Goal: Information Seeking & Learning: Learn about a topic

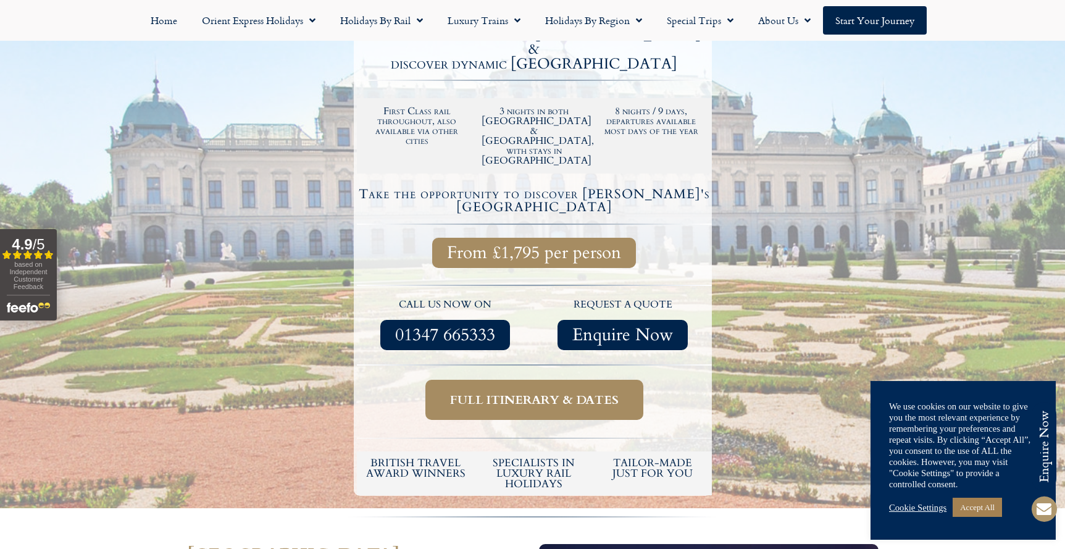
scroll to position [348, 0]
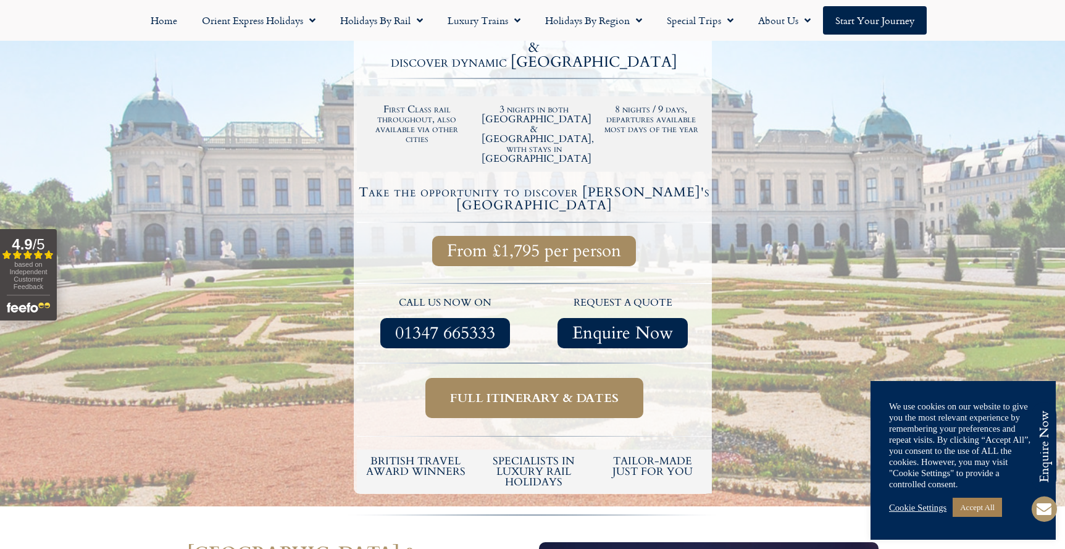
click at [539, 390] on span "Full itinerary & dates" at bounding box center [534, 397] width 169 height 15
click at [534, 390] on span "Full itinerary & dates" at bounding box center [534, 397] width 169 height 15
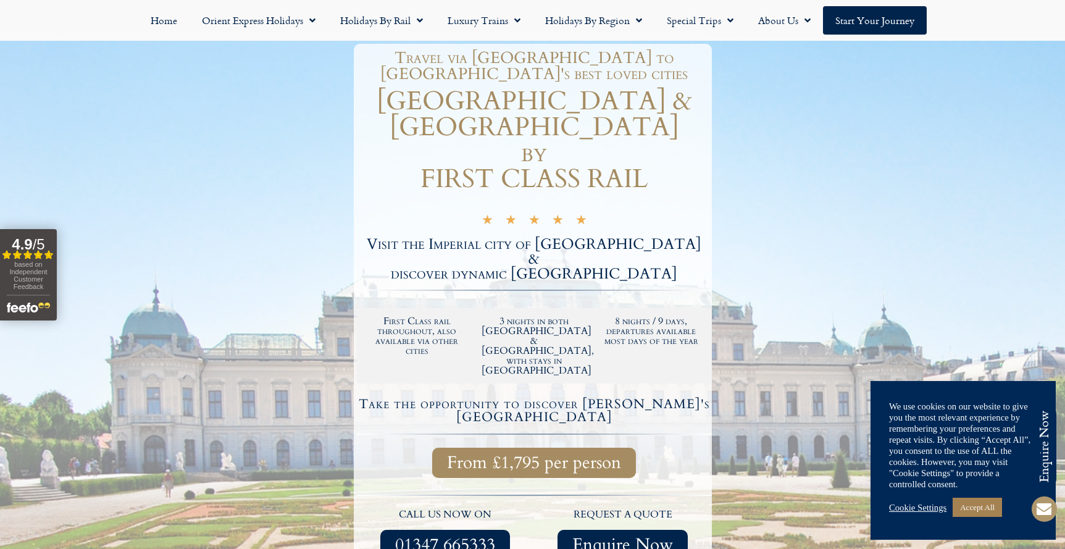
scroll to position [141, 0]
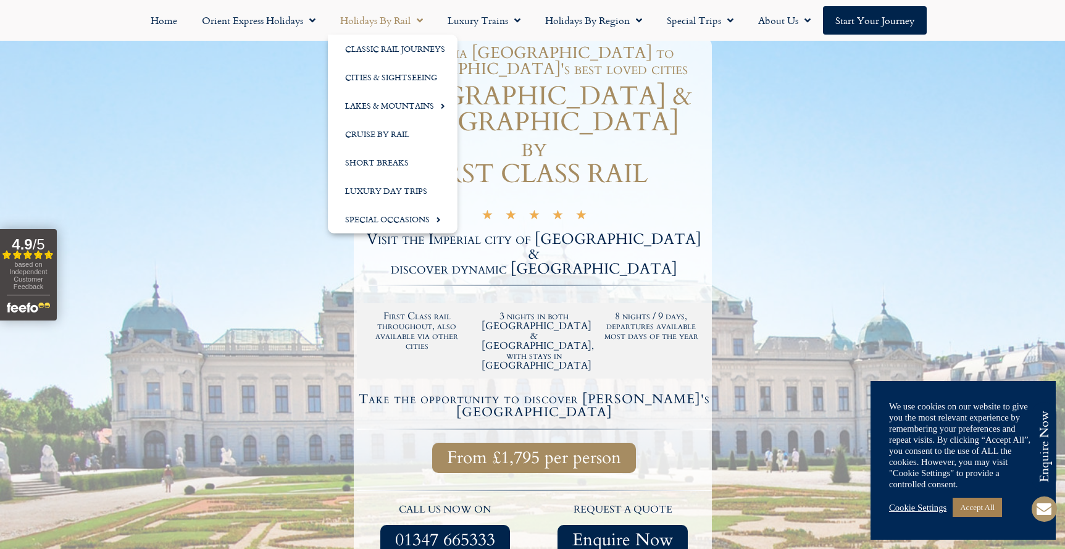
click at [379, 19] on link "Holidays by Rail" at bounding box center [381, 20] width 107 height 28
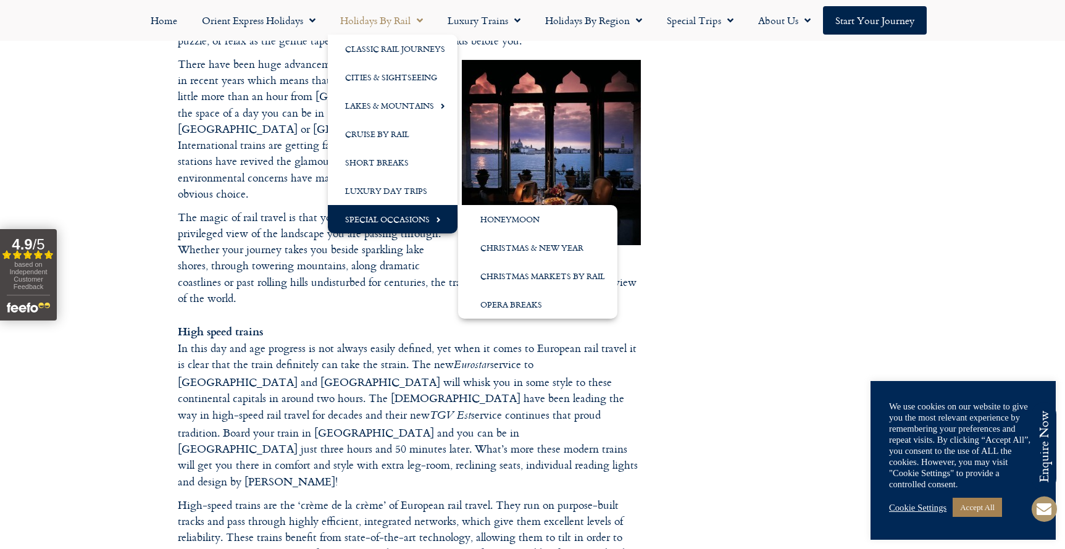
scroll to position [561, 0]
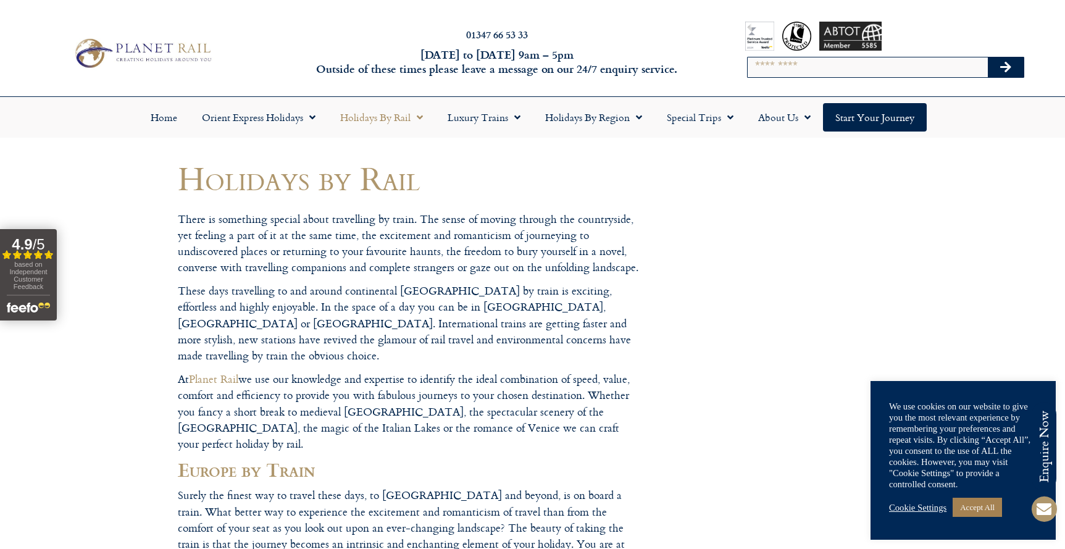
scroll to position [0, 0]
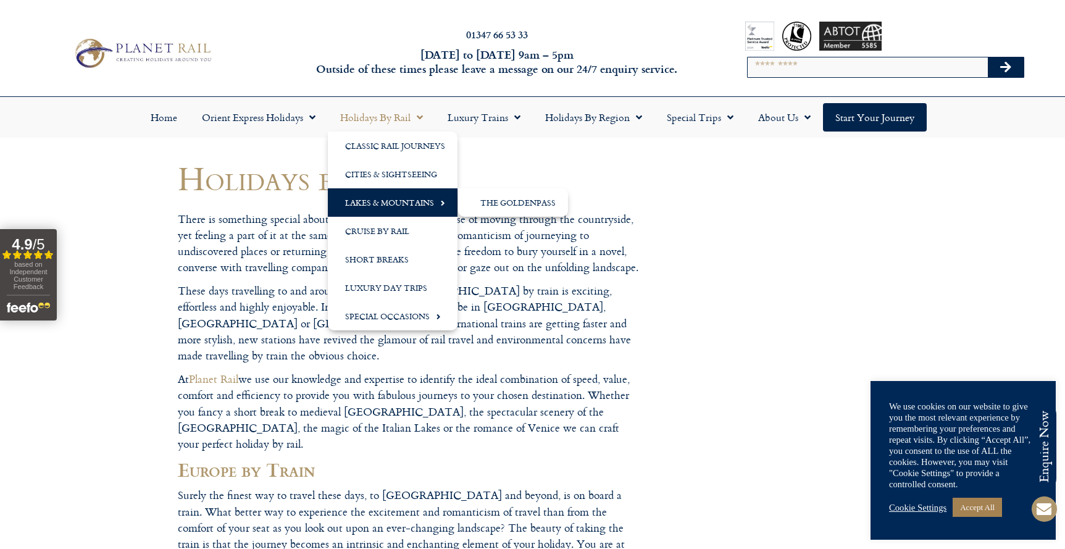
click at [410, 204] on link "Lakes & Mountains" at bounding box center [393, 202] width 130 height 28
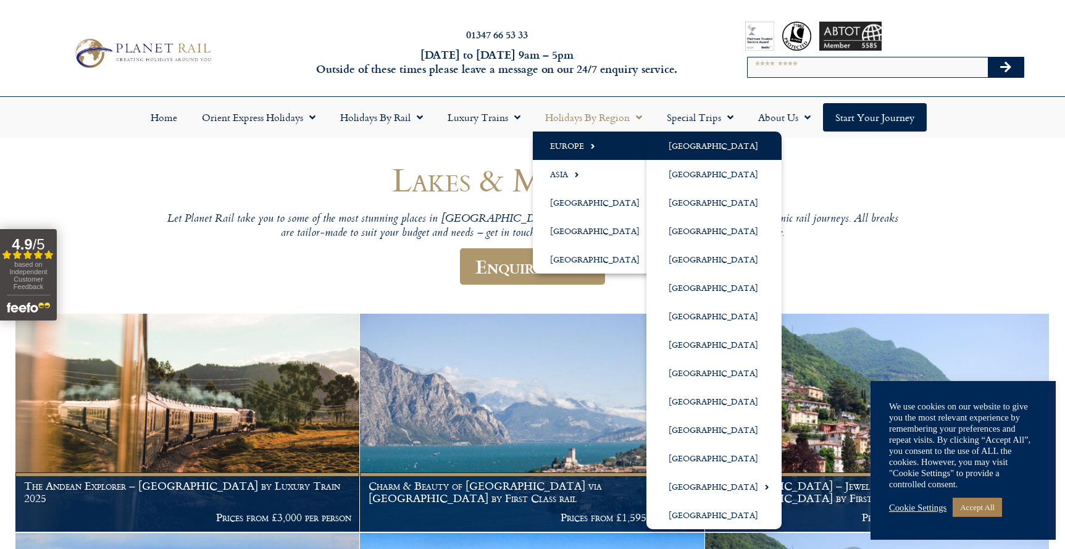
click at [672, 146] on link "[GEOGRAPHIC_DATA]" at bounding box center [714, 146] width 135 height 28
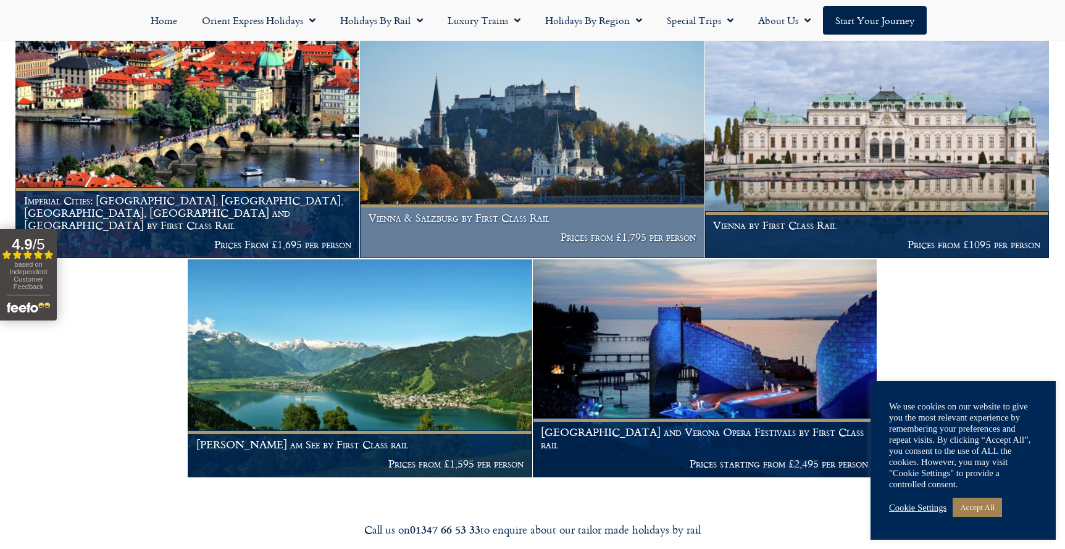
scroll to position [484, 0]
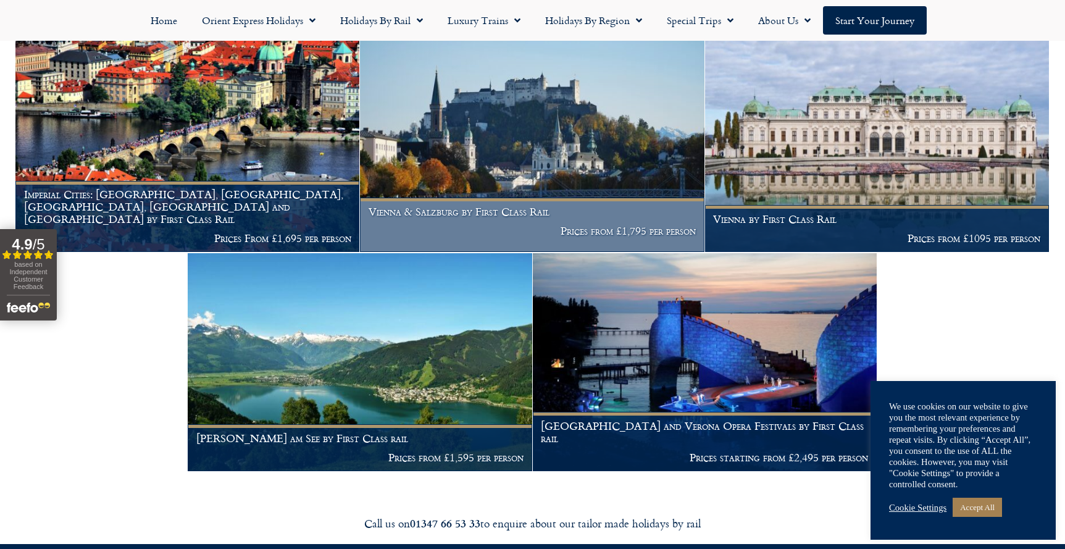
click at [520, 211] on h1 "Vienna & Salzburg by First Class Rail" at bounding box center [532, 212] width 327 height 12
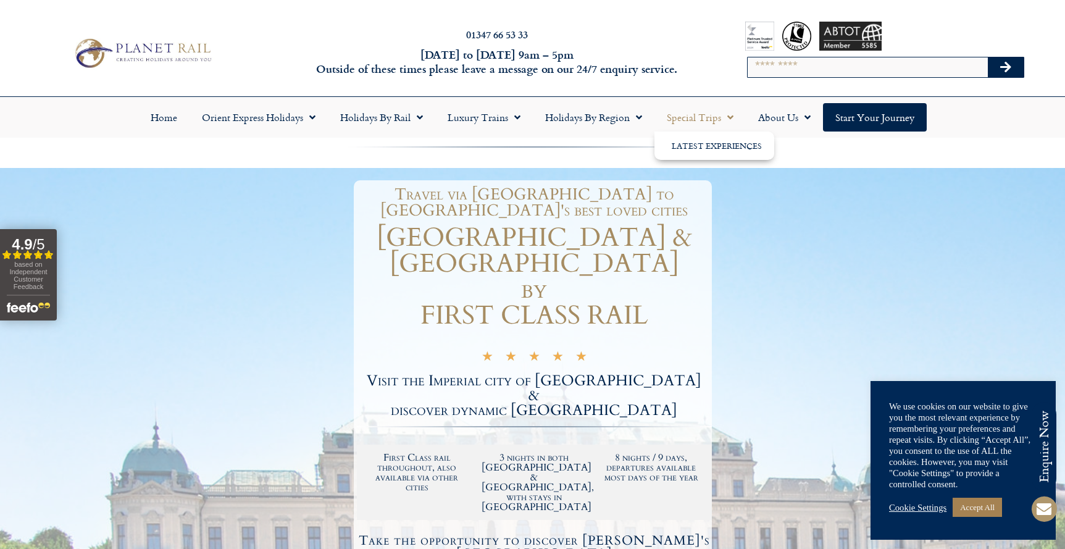
click at [726, 115] on span "Menu" at bounding box center [727, 117] width 12 height 22
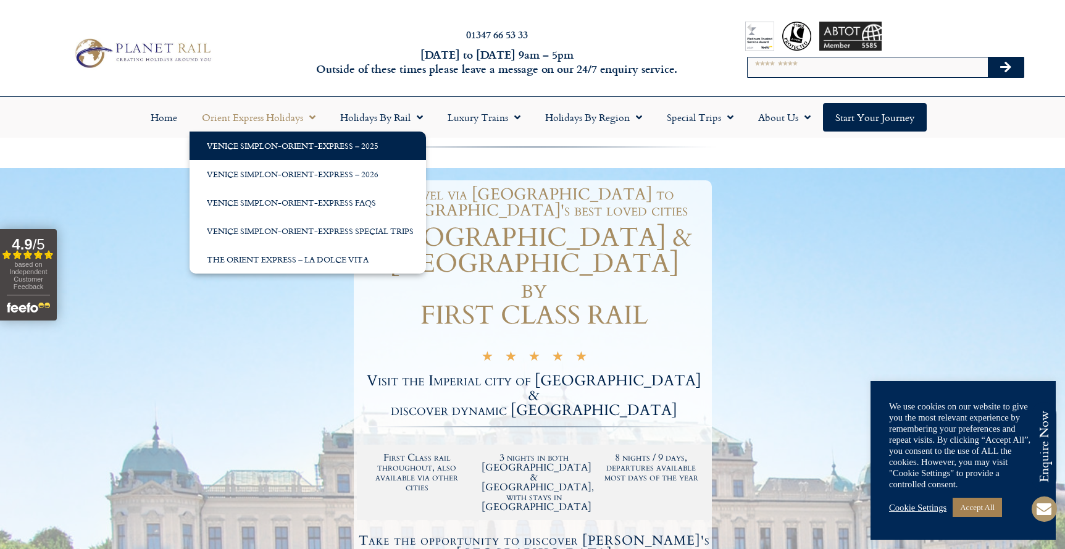
click at [290, 143] on link "Venice Simplon-Orient-Express – 2025" at bounding box center [308, 146] width 237 height 28
